Goal: Task Accomplishment & Management: Complete application form

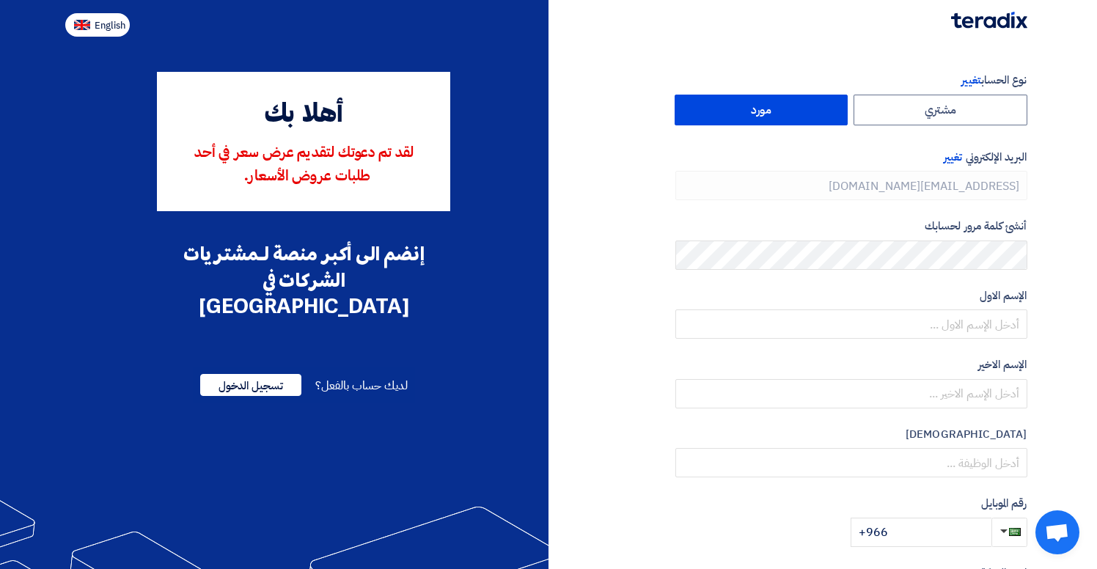
click at [88, 27] on img at bounding box center [82, 25] width 16 height 11
type input "Register"
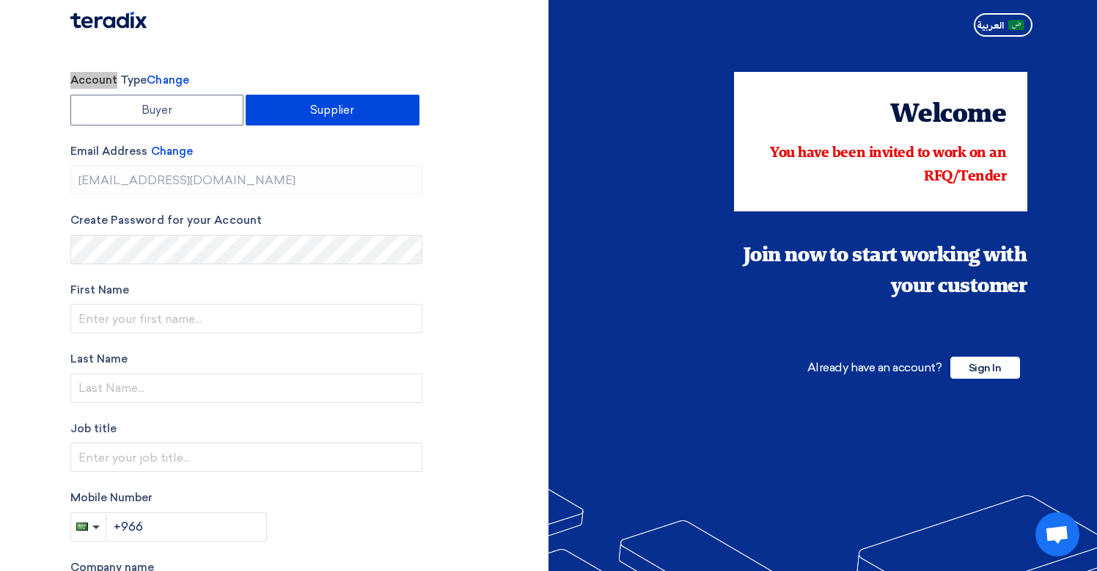
click at [123, 0] on html "Account Type Change Buyer Supplier Email Address Change [EMAIL_ADDRESS][DOMAIN_…" at bounding box center [548, 396] width 1097 height 793
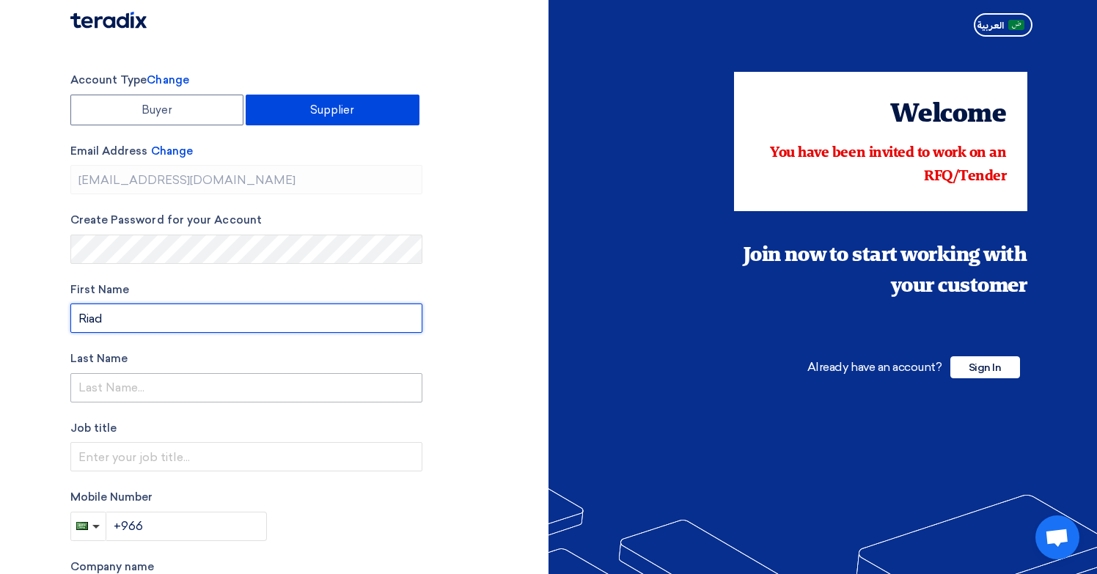
type input "Riad"
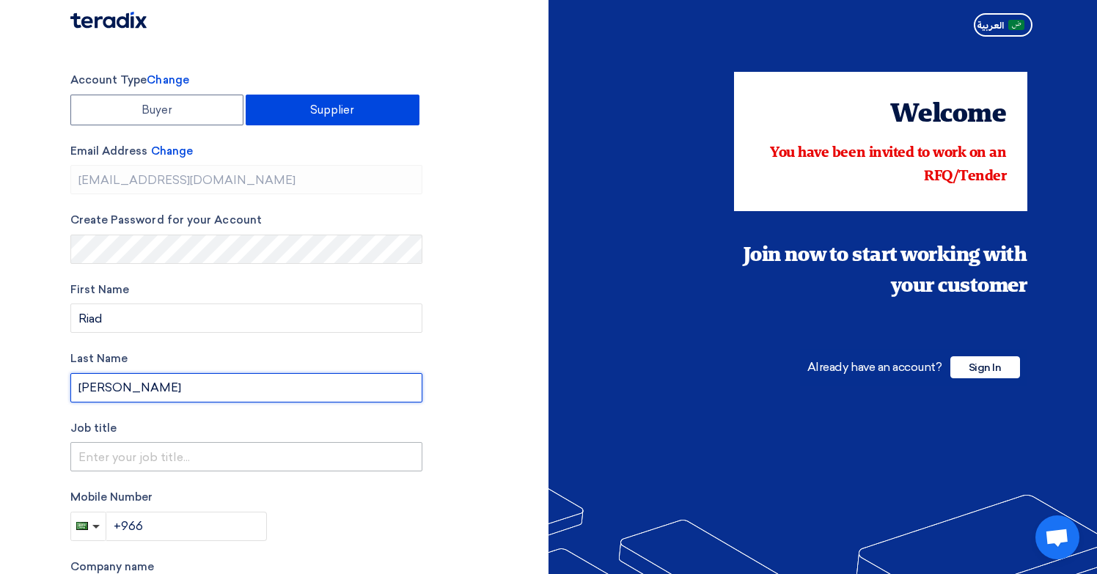
type input "[PERSON_NAME]"
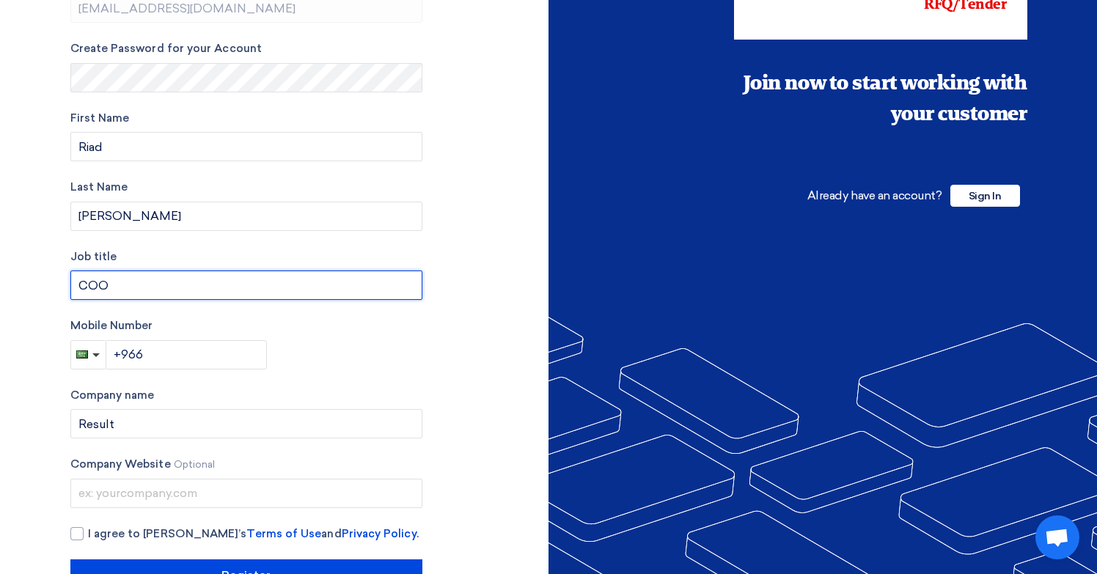
scroll to position [183, 0]
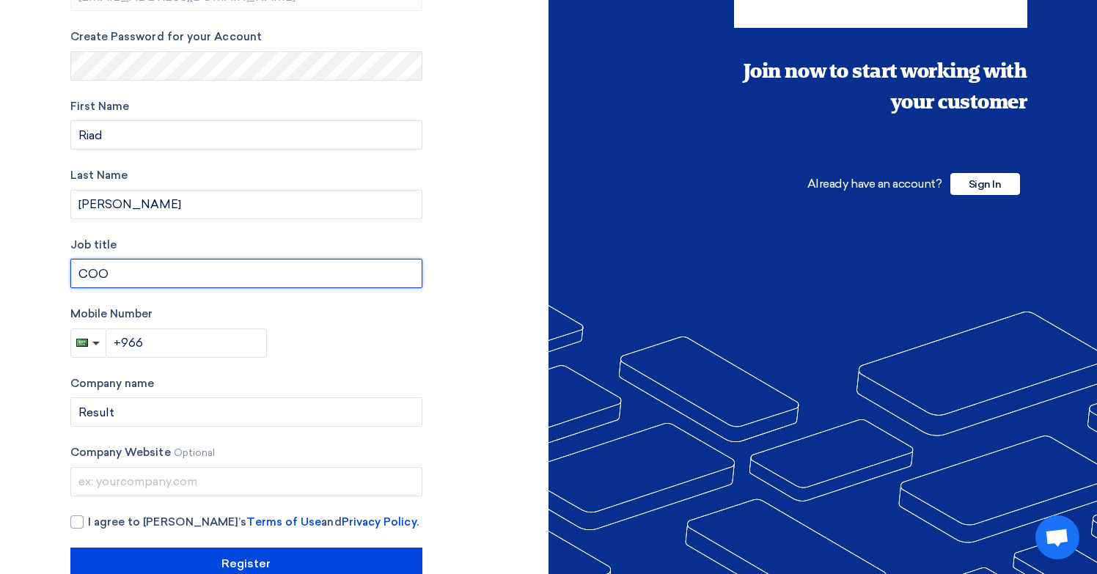
type input "COO"
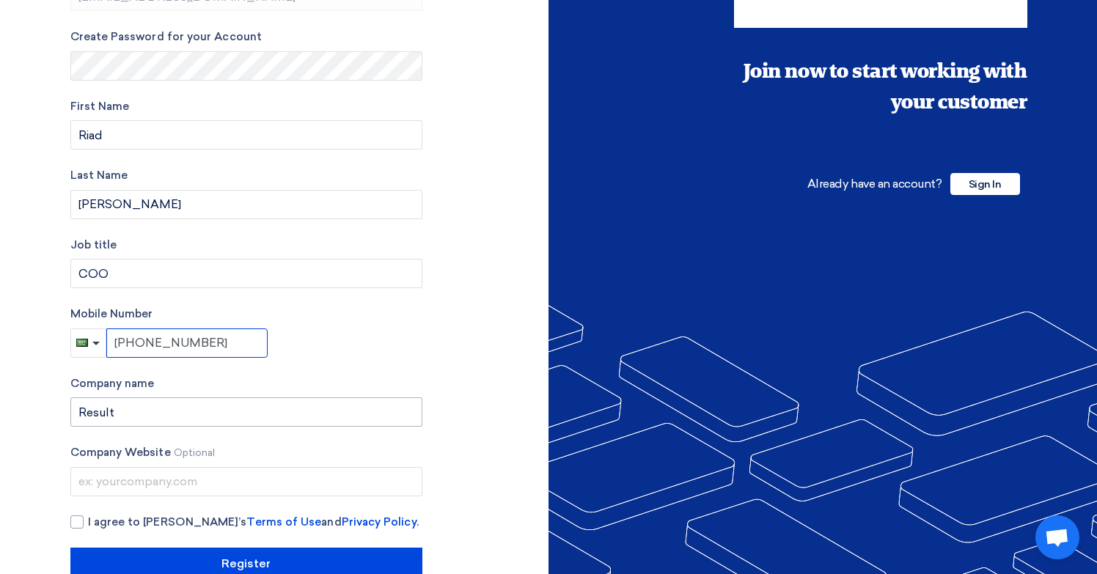
type input "[PHONE_NUMBER]"
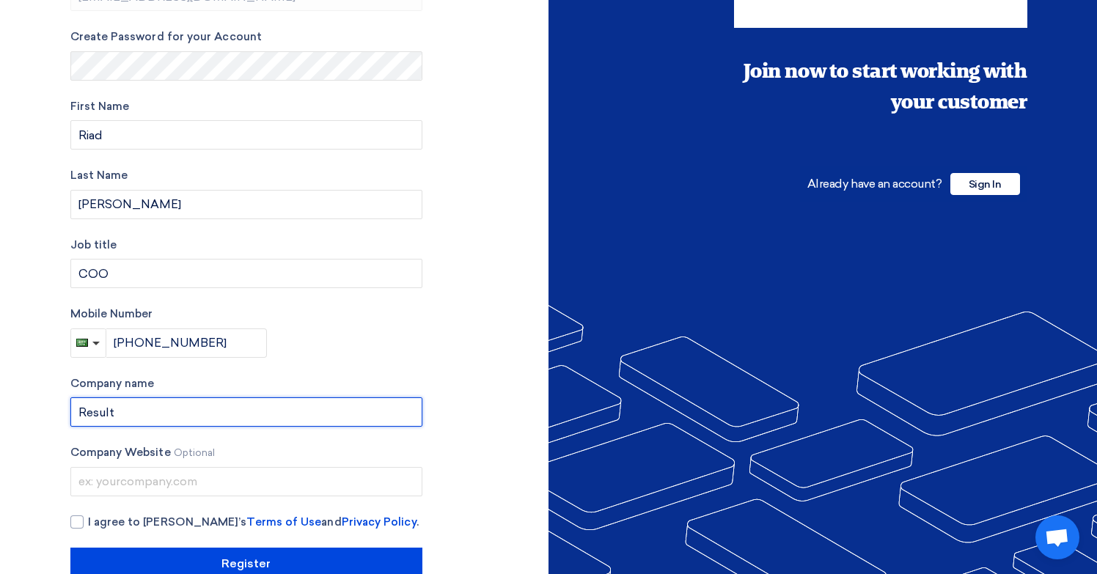
click at [142, 411] on input "Result" at bounding box center [246, 411] width 352 height 29
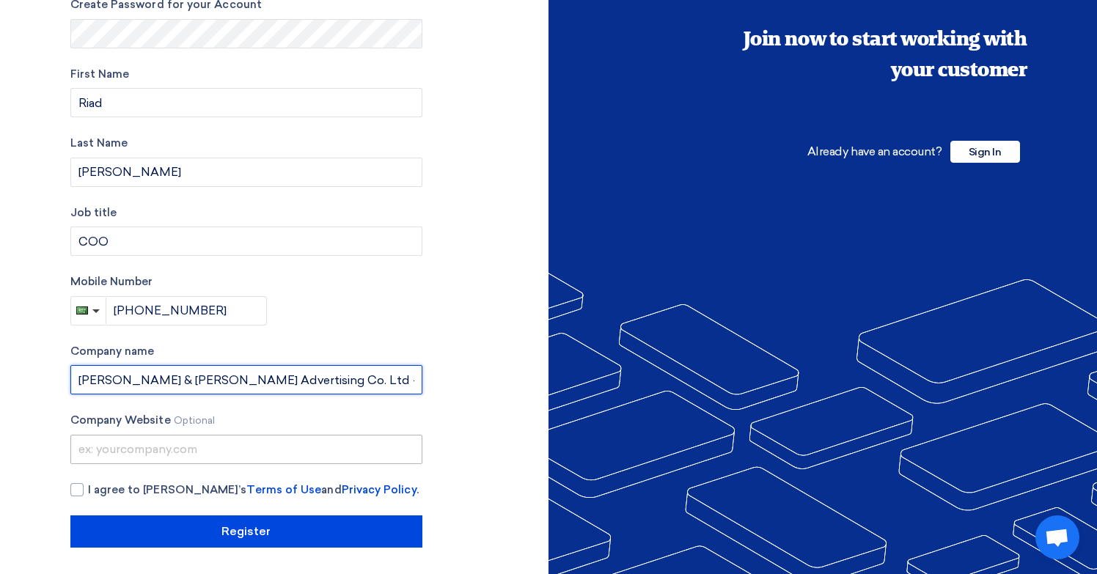
scroll to position [215, 0]
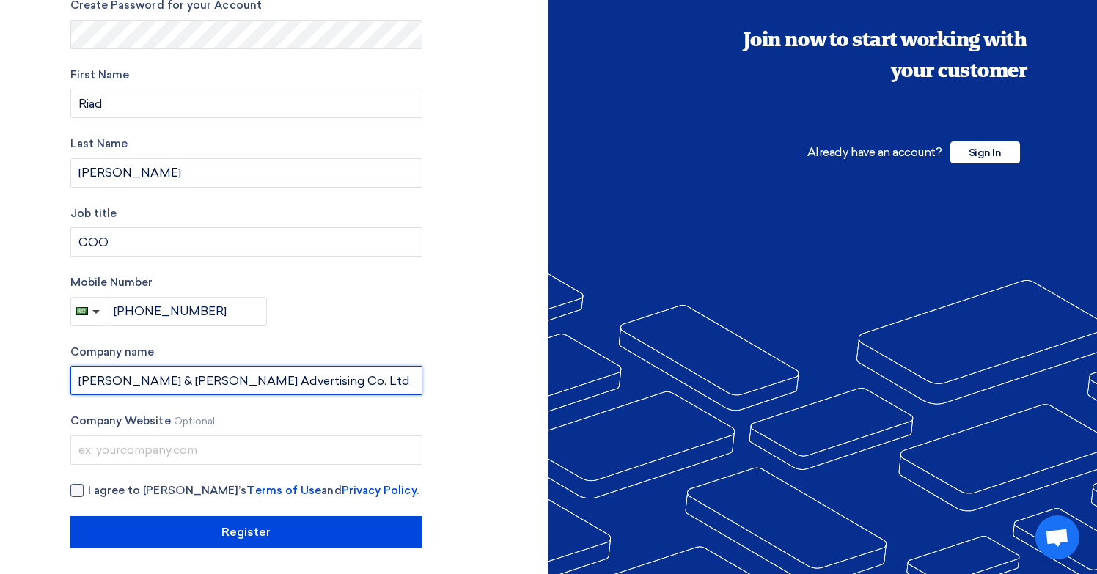
type input "[PERSON_NAME] & [PERSON_NAME] Advertising Co. Ltd - Results"
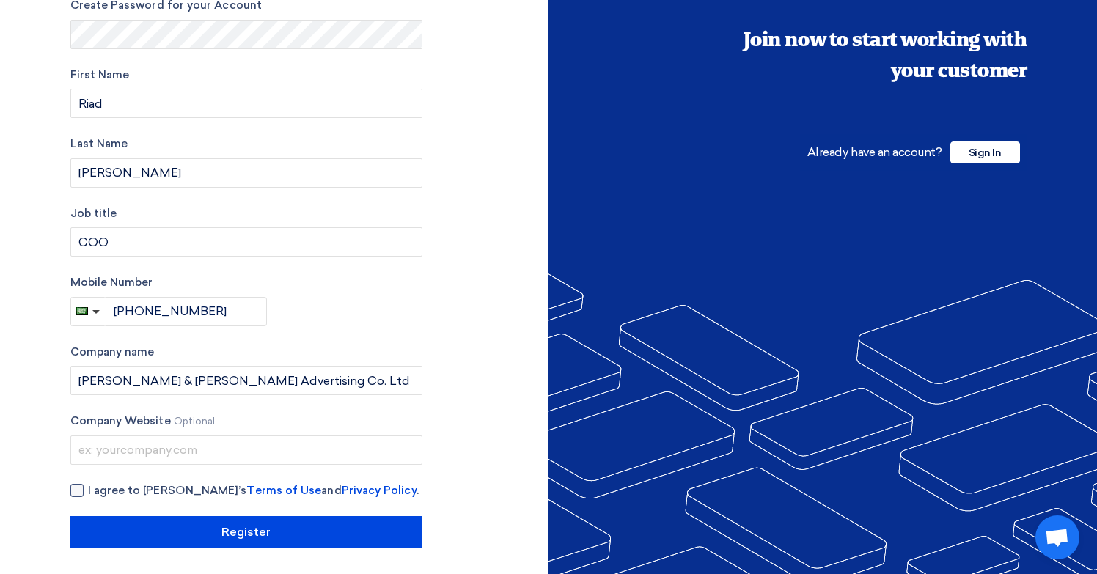
click at [80, 486] on div at bounding box center [76, 490] width 13 height 13
click at [88, 486] on input "I agree to [PERSON_NAME]’s Terms of Use and Privacy Policy ." at bounding box center [264, 497] width 352 height 29
checkbox input "true"
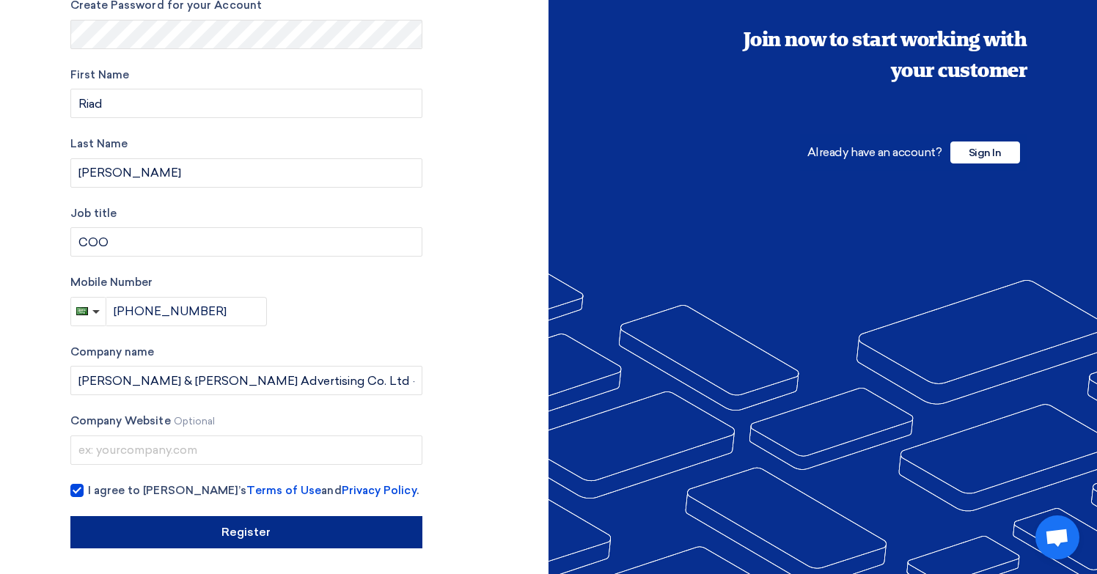
click at [177, 530] on input "Register" at bounding box center [246, 532] width 352 height 32
click at [345, 523] on input "Register" at bounding box center [246, 532] width 352 height 32
click at [340, 523] on input "Register" at bounding box center [246, 532] width 352 height 32
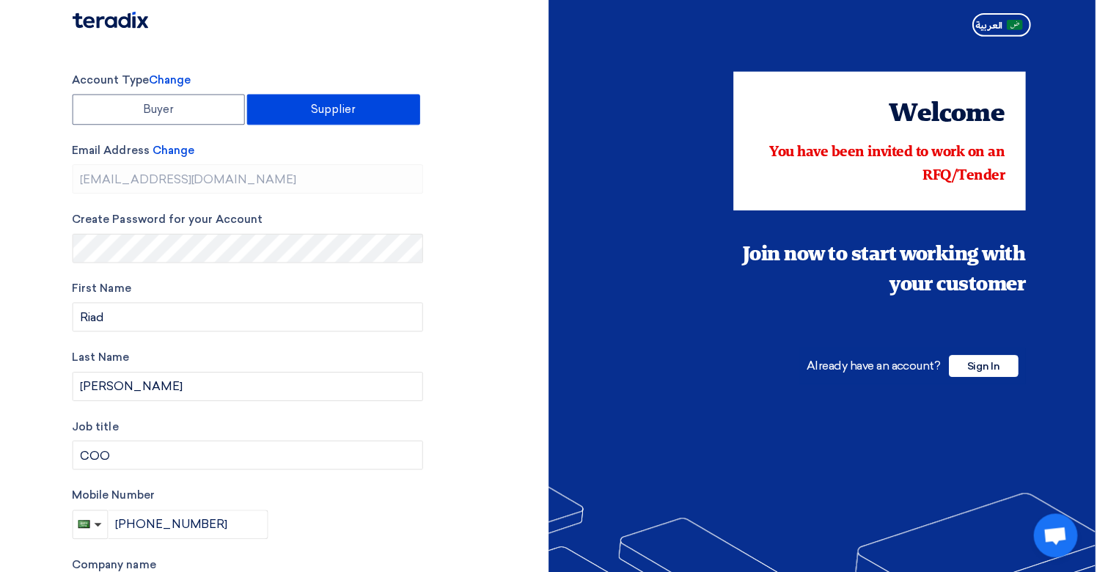
scroll to position [0, 0]
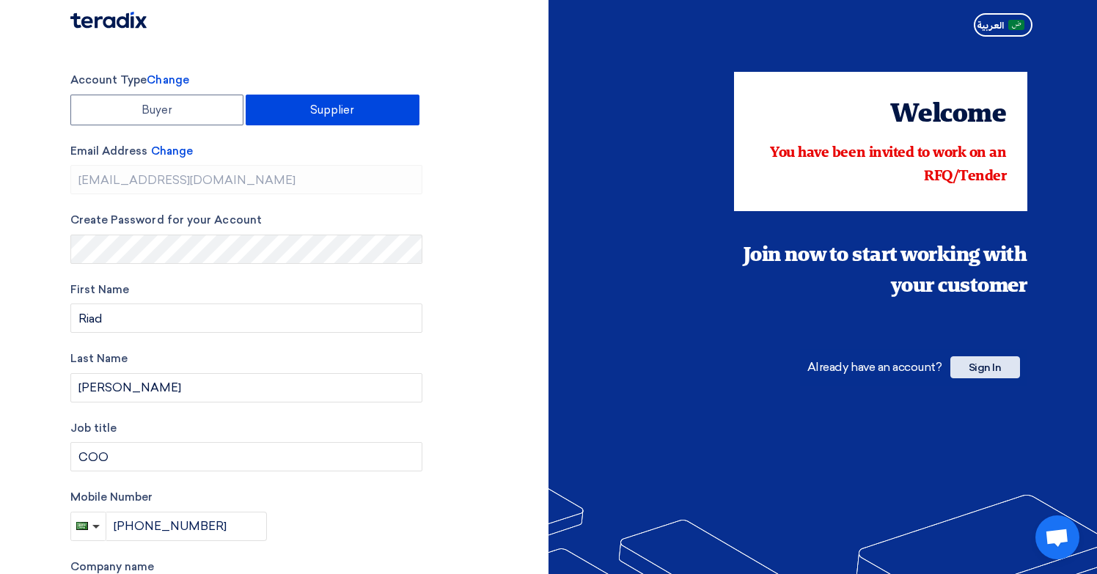
click at [978, 362] on span "Sign In" at bounding box center [985, 367] width 70 height 22
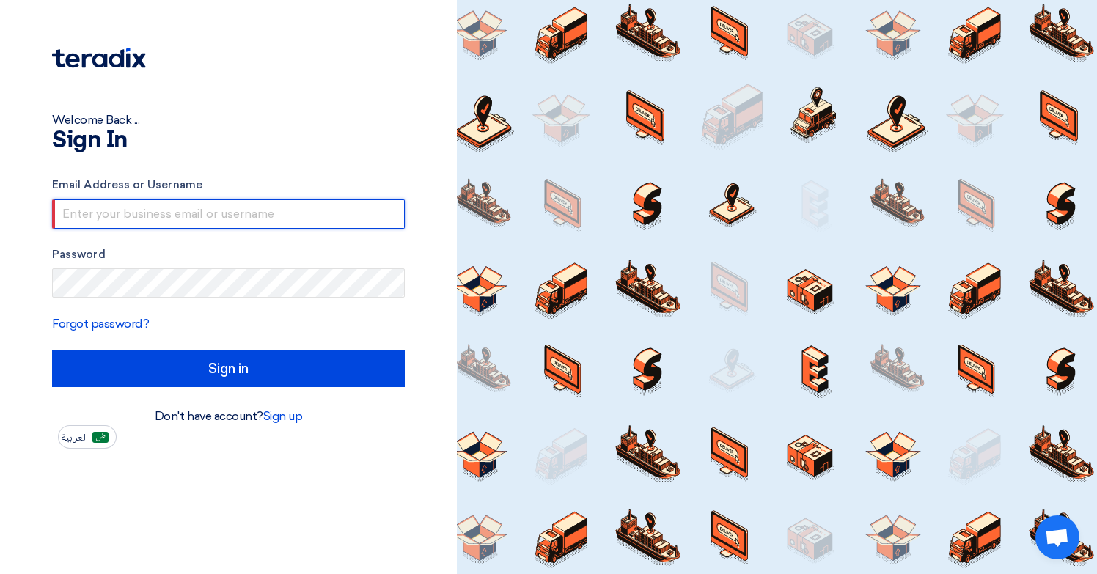
type input "[EMAIL_ADDRESS][DOMAIN_NAME]"
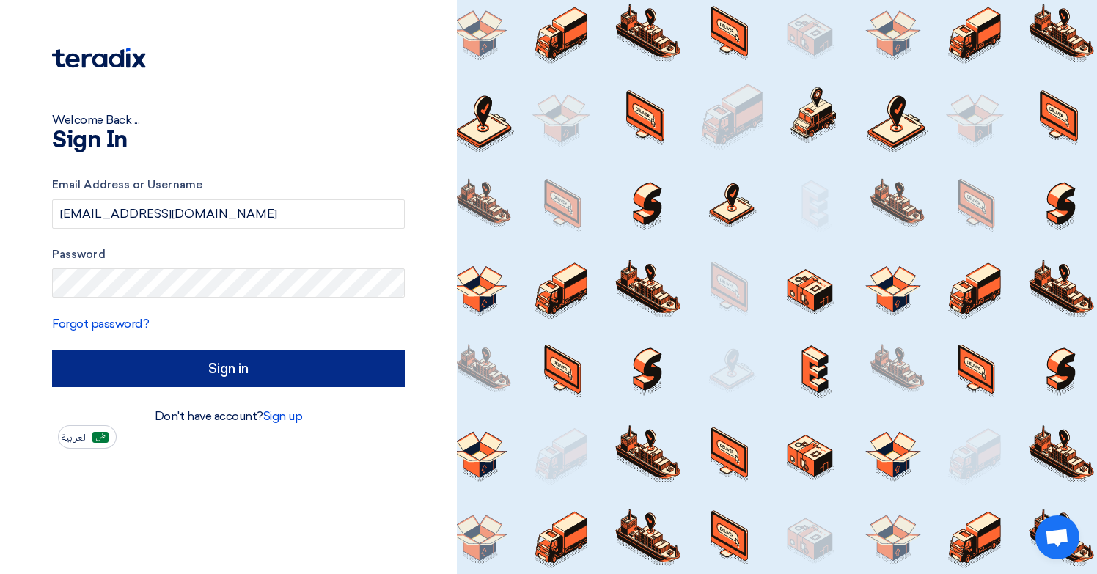
click at [160, 373] on input "Sign in" at bounding box center [228, 369] width 353 height 37
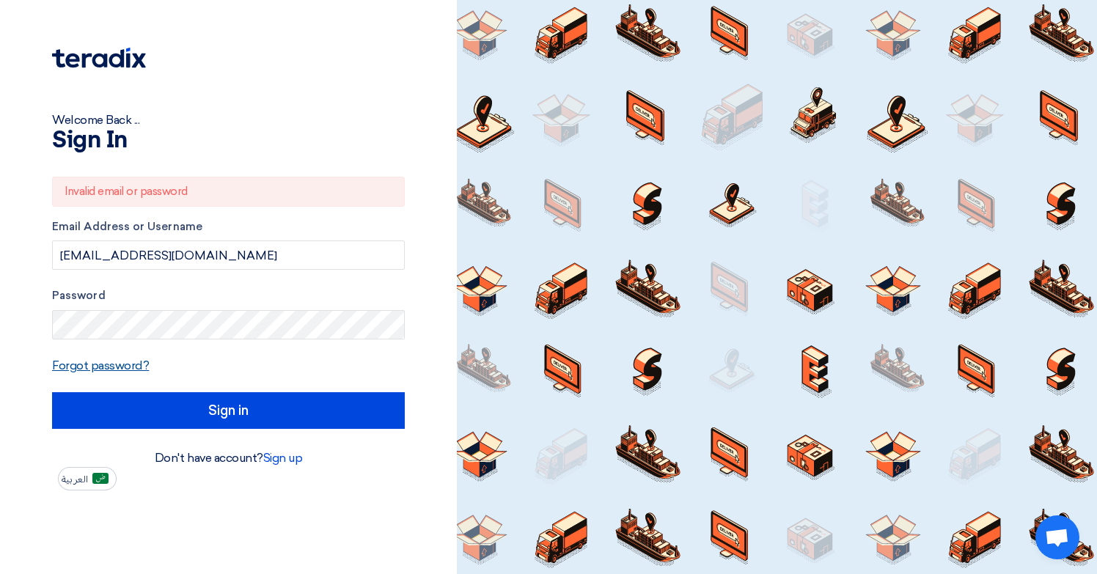
click at [119, 366] on link "Forgot password?" at bounding box center [100, 366] width 97 height 14
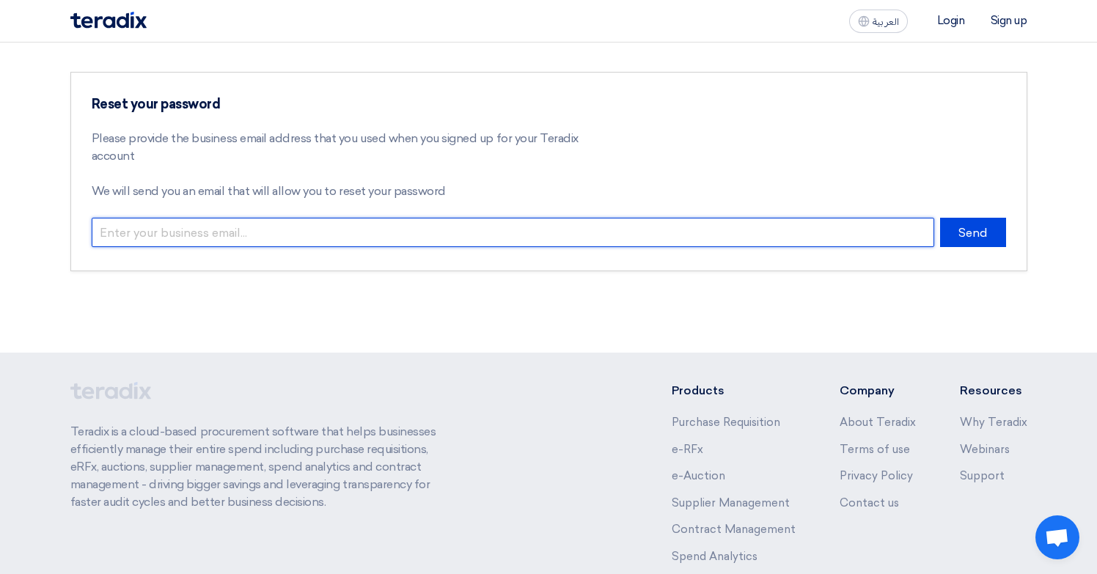
click at [189, 232] on input "email" at bounding box center [513, 232] width 843 height 29
type input "[EMAIL_ADDRESS][DOMAIN_NAME]"
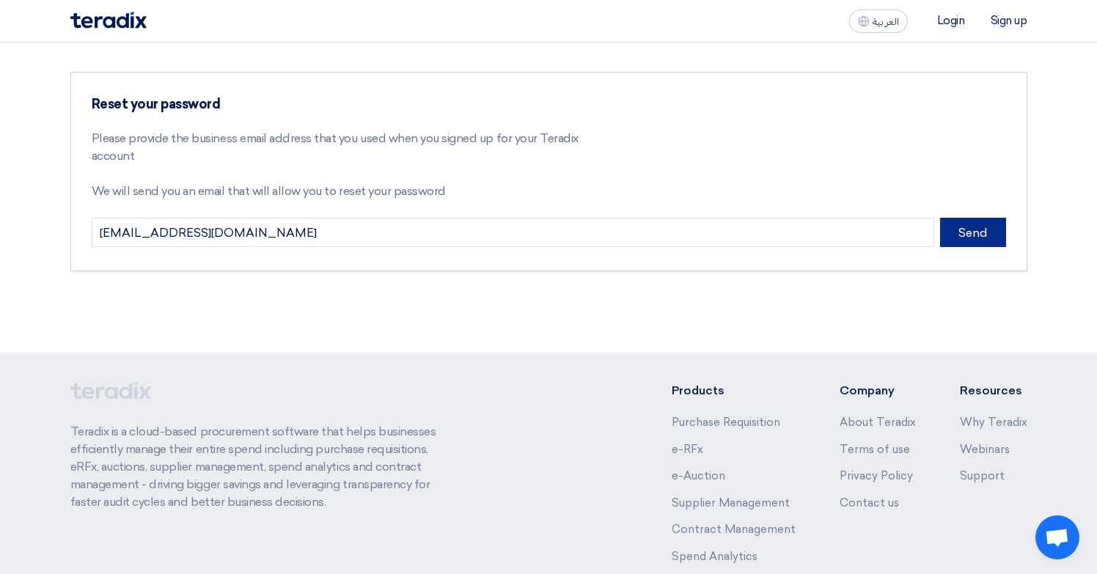
click at [956, 241] on button "Send" at bounding box center [973, 232] width 66 height 29
click at [957, 233] on button "Send" at bounding box center [973, 232] width 66 height 29
